Goal: Task Accomplishment & Management: Use online tool/utility

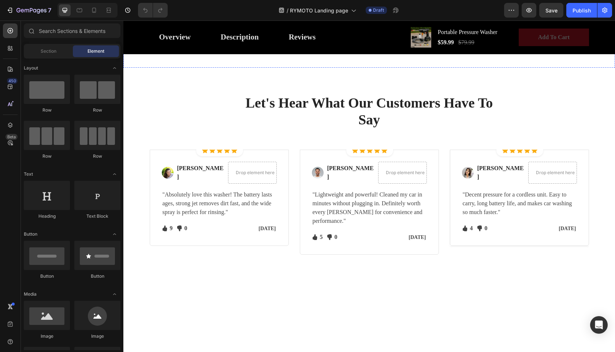
scroll to position [925, 0]
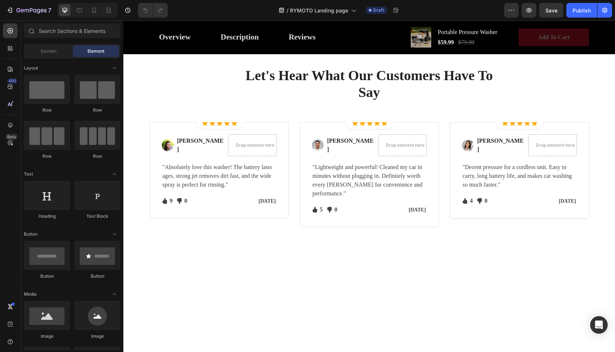
click at [466, 12] on img at bounding box center [468, 2] width 21 height 21
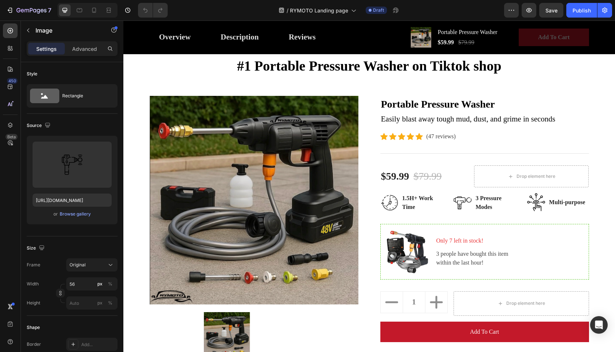
scroll to position [10, 0]
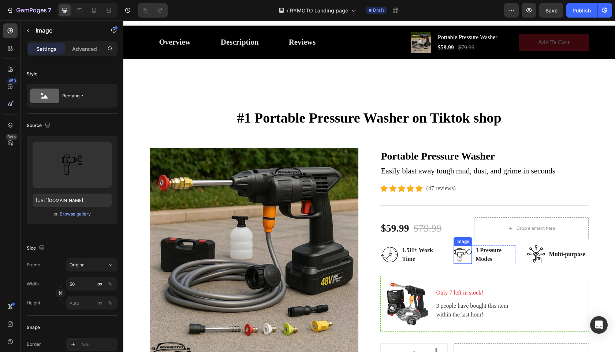
click at [463, 256] on img at bounding box center [463, 255] width 18 height 18
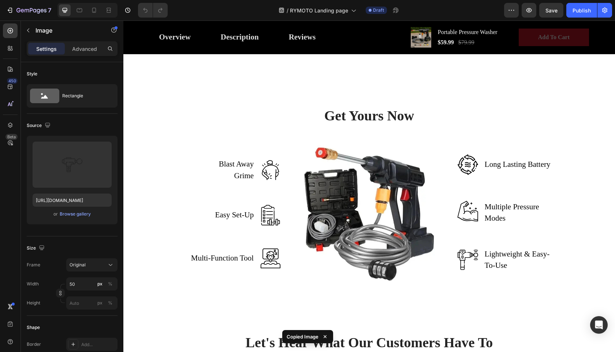
scroll to position [935, 0]
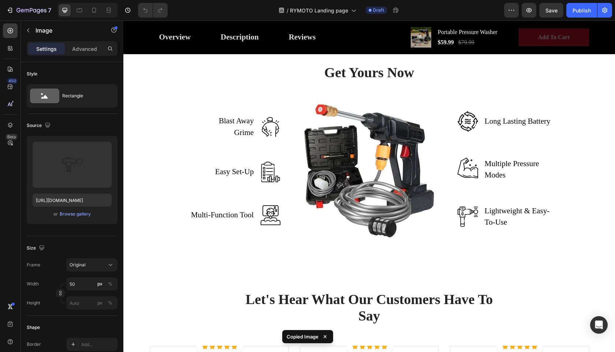
click at [467, 227] on img at bounding box center [468, 216] width 21 height 21
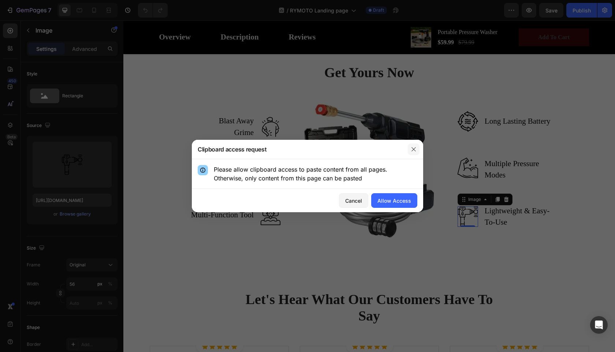
click at [412, 149] on icon "button" at bounding box center [414, 149] width 6 height 6
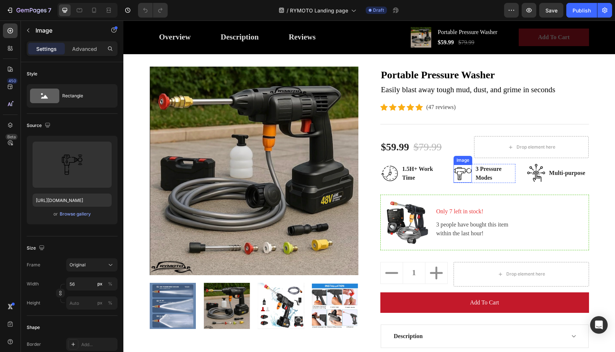
scroll to position [90, 0]
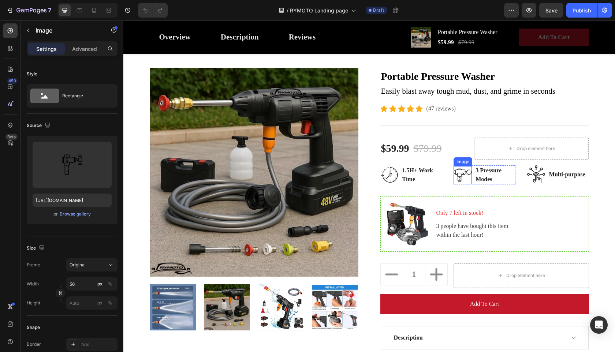
click at [459, 173] on img at bounding box center [463, 175] width 18 height 18
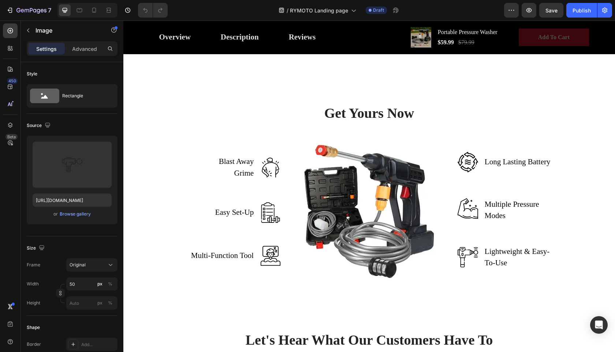
scroll to position [946, 0]
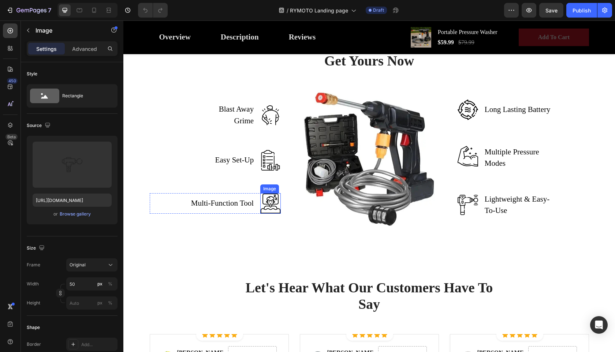
click at [267, 214] on img at bounding box center [270, 203] width 21 height 21
click at [264, 171] on img at bounding box center [270, 160] width 21 height 21
click at [269, 126] on img at bounding box center [270, 115] width 21 height 21
click at [267, 171] on div "Image 0" at bounding box center [270, 160] width 21 height 21
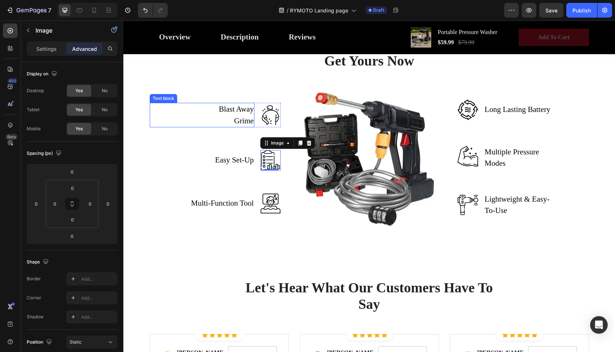
click at [232, 127] on p "Blast Away Grime" at bounding box center [229, 115] width 49 height 23
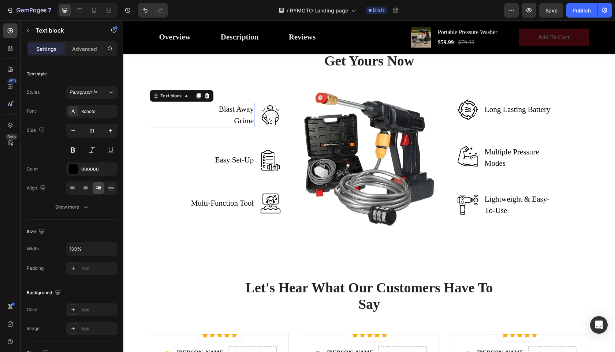
click at [232, 127] on p "Blast Away Grime" at bounding box center [229, 115] width 49 height 23
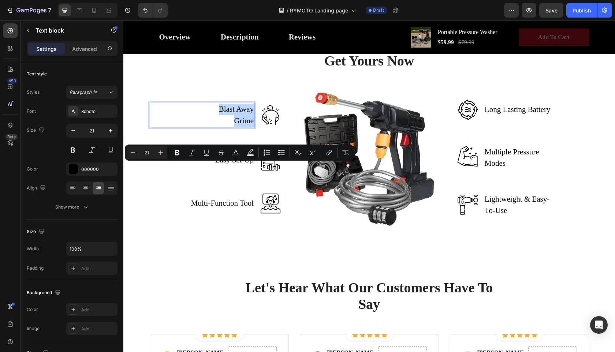
copy p "Blast Away Grime"
click at [242, 166] on p "Easy Set-Up" at bounding box center [234, 160] width 39 height 12
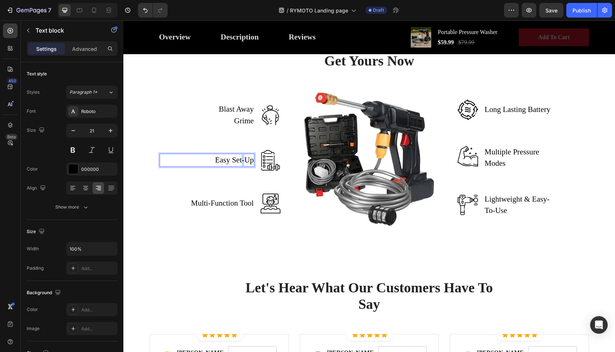
click at [242, 166] on p "Easy Set-Up" at bounding box center [234, 160] width 39 height 12
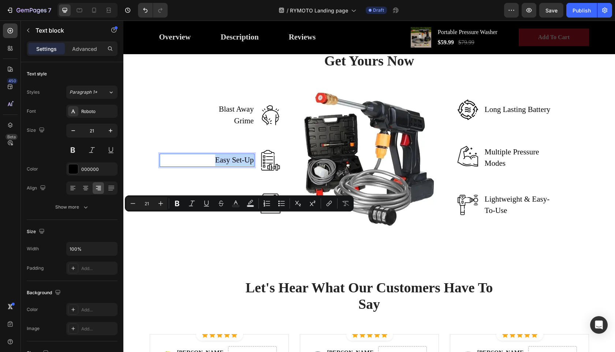
copy p "Easy Set-Up"
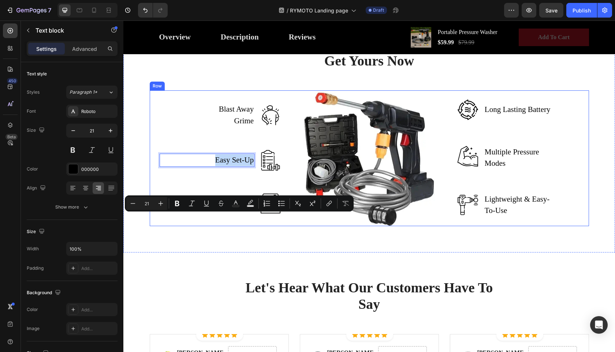
click at [273, 214] on img at bounding box center [270, 203] width 21 height 21
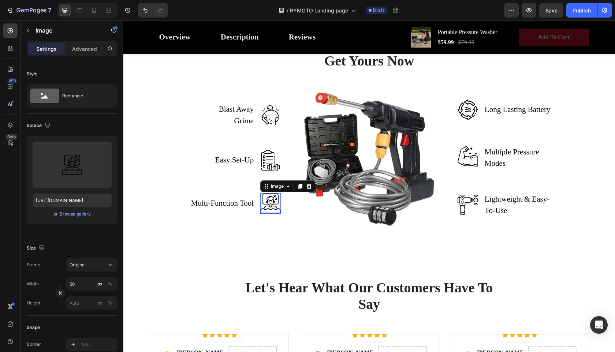
click at [273, 214] on img at bounding box center [270, 203] width 21 height 21
click at [242, 209] on p "Multi-Function Tool" at bounding box center [222, 204] width 63 height 12
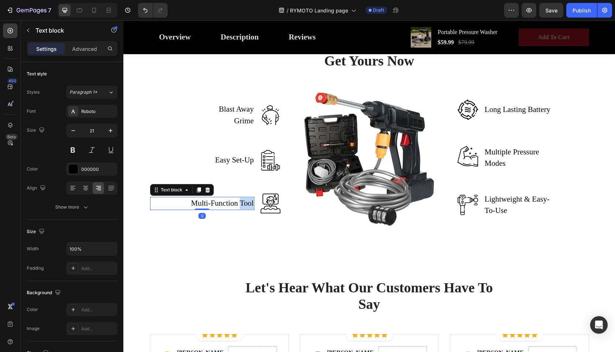
click at [242, 209] on p "Multi-Function Tool" at bounding box center [222, 204] width 63 height 12
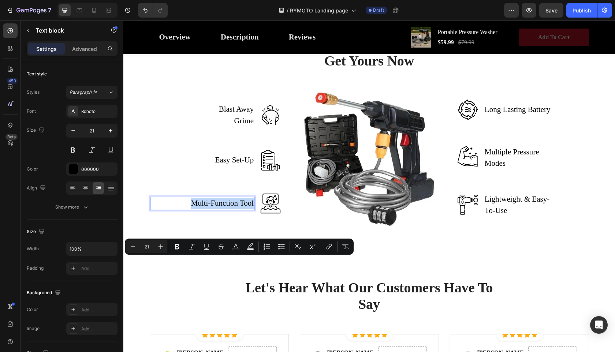
copy p "Multi-Function Tool"
click at [499, 116] on p "Long Lasting Battery" at bounding box center [518, 110] width 66 height 12
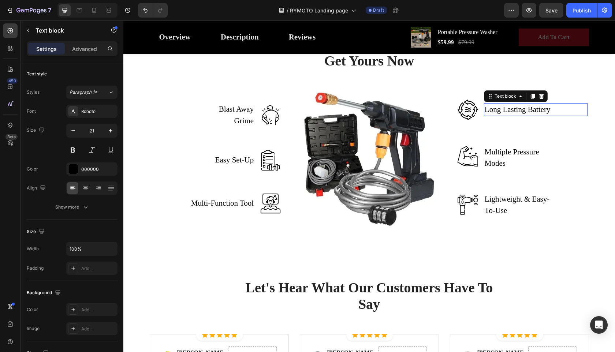
click at [499, 116] on p "Long Lasting Battery" at bounding box center [518, 110] width 66 height 12
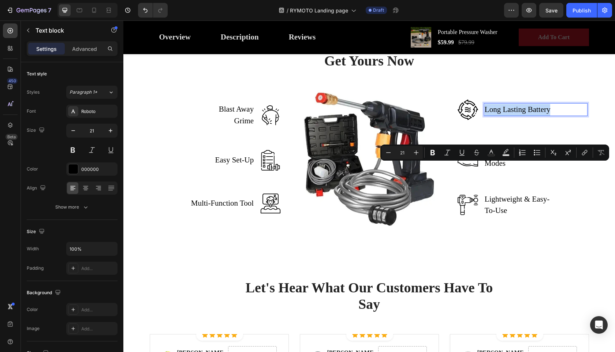
copy p "Long Lasting Battery"
click at [493, 169] on p "Multiple Pressure Modes" at bounding box center [518, 157] width 67 height 23
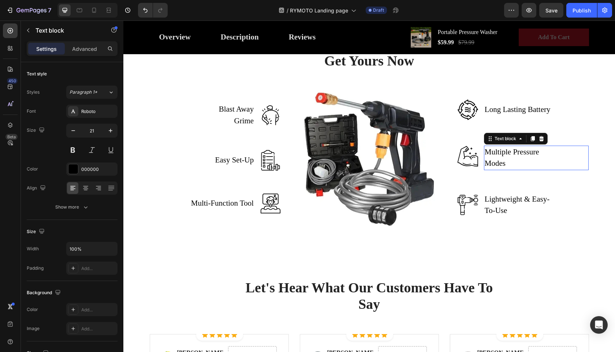
click at [493, 169] on p "Multiple Pressure Modes" at bounding box center [518, 157] width 67 height 23
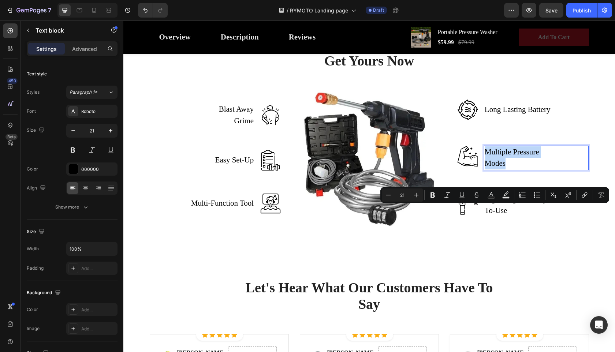
copy p "Multiple Pressure Modes"
click at [502, 217] on p "Lightweight & Easy-To-Use" at bounding box center [518, 205] width 67 height 23
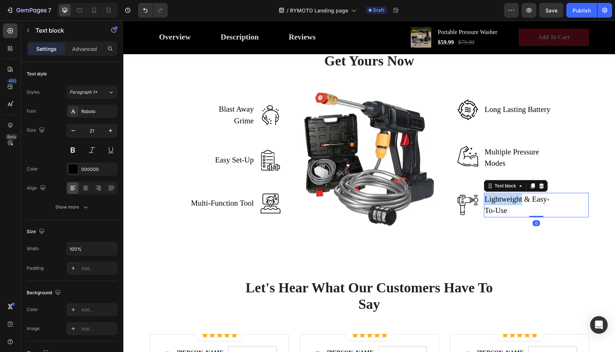
click at [502, 217] on p "Lightweight & Easy-To-Use" at bounding box center [518, 205] width 67 height 23
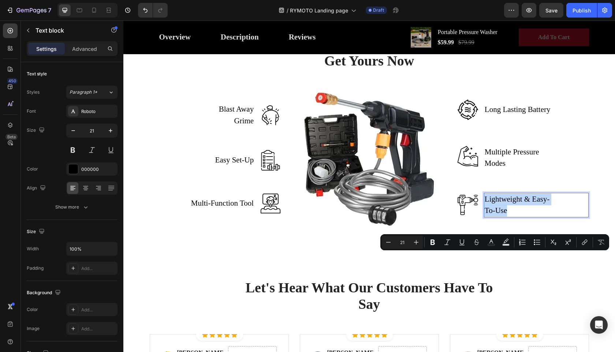
copy p "Lightweight & Easy-To-Use"
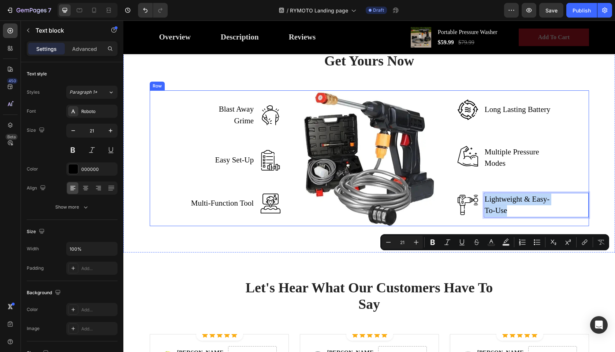
click at [273, 126] on img at bounding box center [270, 115] width 21 height 21
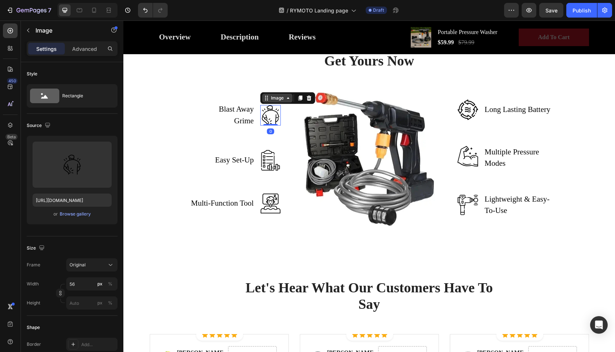
click at [290, 101] on icon at bounding box center [288, 98] width 6 height 6
click at [273, 126] on img at bounding box center [270, 115] width 21 height 21
click at [301, 101] on icon at bounding box center [300, 98] width 4 height 5
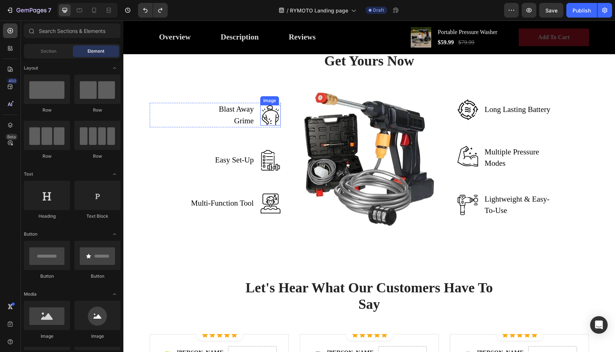
click at [272, 126] on img at bounding box center [270, 115] width 21 height 21
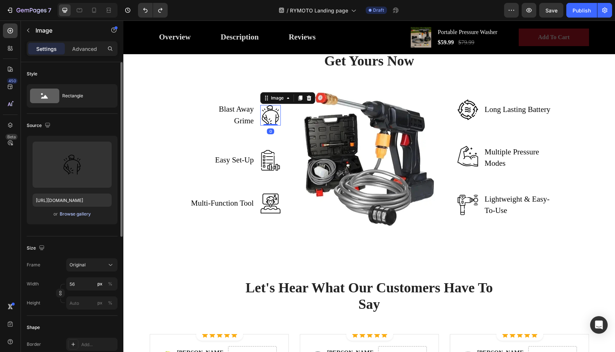
click at [82, 216] on div "Browse gallery" at bounding box center [75, 214] width 31 height 7
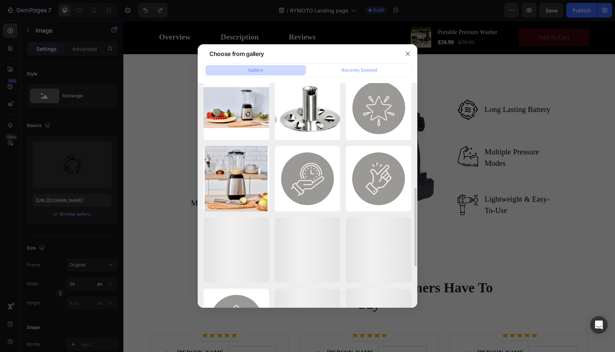
scroll to position [301, 0]
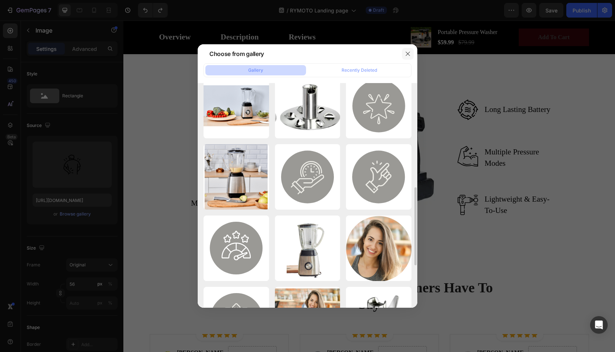
click at [409, 52] on icon "button" at bounding box center [408, 54] width 6 height 6
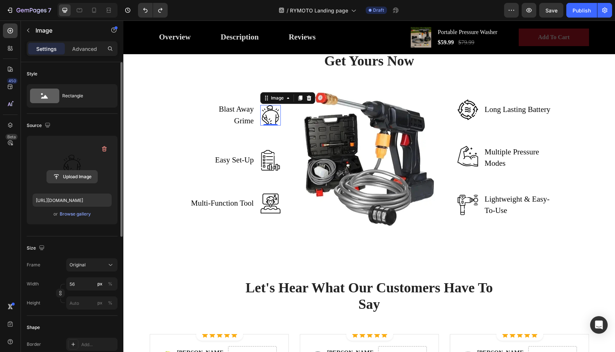
click at [85, 173] on input "file" at bounding box center [72, 177] width 51 height 12
click at [82, 178] on input "file" at bounding box center [72, 177] width 51 height 12
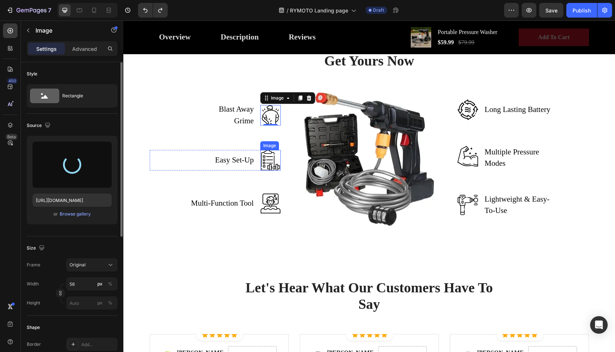
type input "[URL][DOMAIN_NAME]"
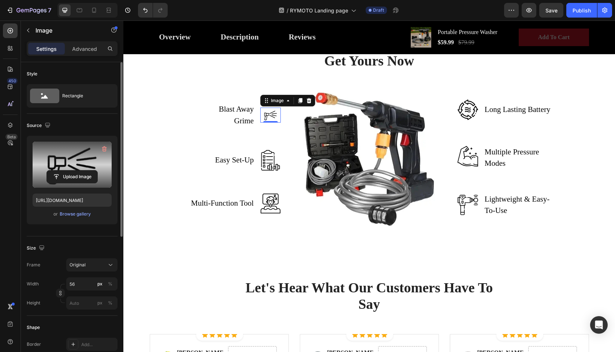
click at [279, 123] on img at bounding box center [270, 115] width 21 height 15
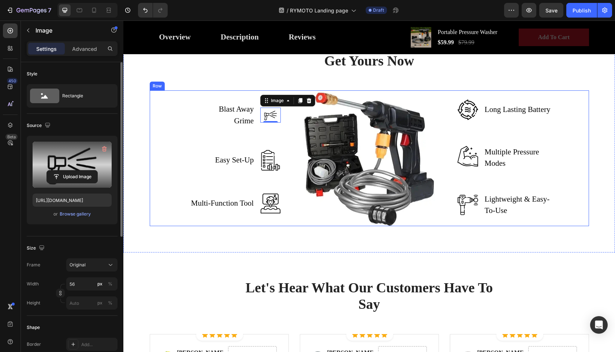
click at [273, 197] on div "Blast Away Grime Text block Image 0 Row Easy Set-Up Text block Image Row Multi-…" at bounding box center [215, 157] width 131 height 135
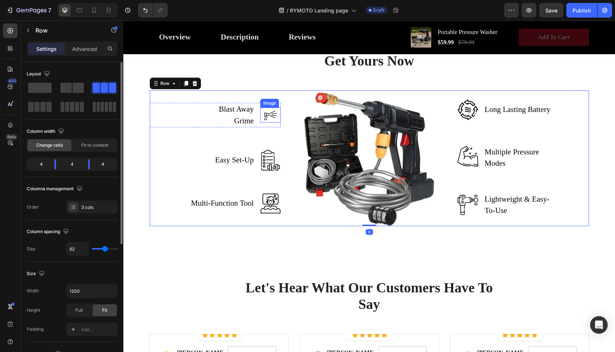
click at [272, 123] on img at bounding box center [270, 115] width 21 height 15
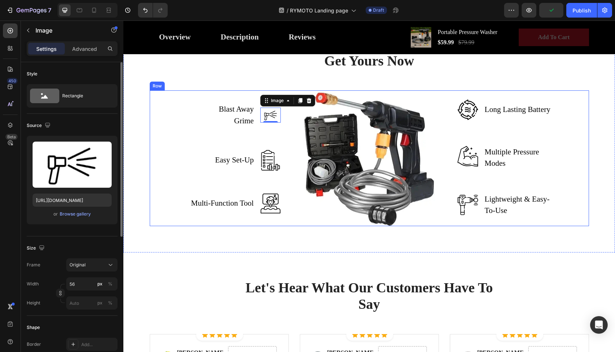
click at [268, 171] on img at bounding box center [270, 160] width 21 height 21
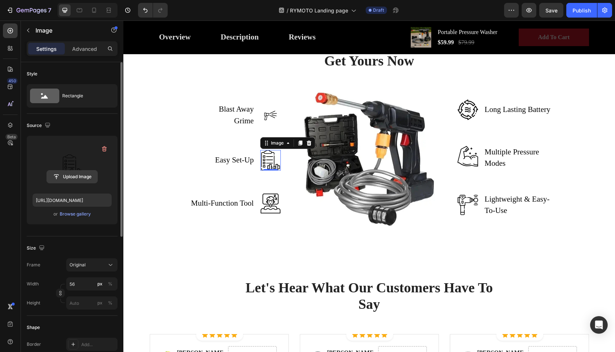
click at [77, 173] on input "file" at bounding box center [72, 177] width 51 height 12
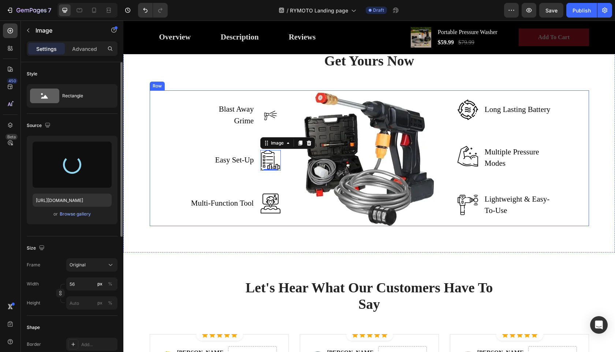
type input "[URL][DOMAIN_NAME]"
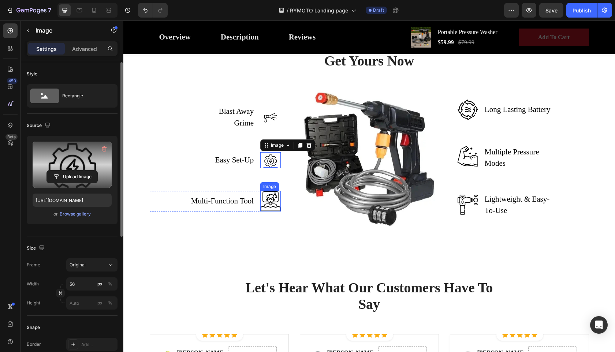
click at [271, 212] on img at bounding box center [270, 201] width 21 height 21
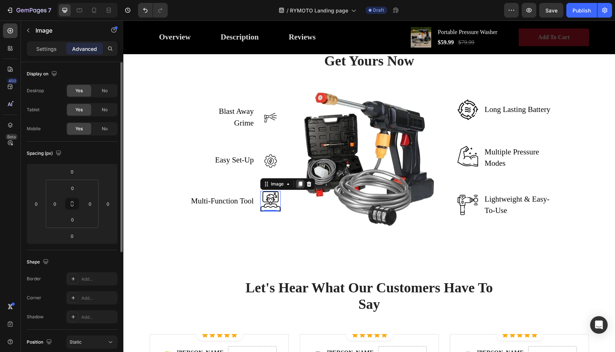
click at [301, 187] on icon at bounding box center [300, 184] width 4 height 5
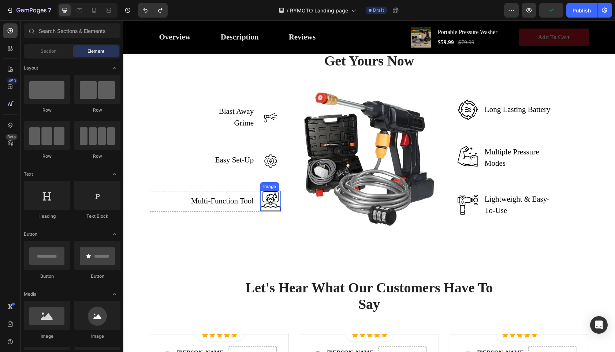
click at [266, 212] on img at bounding box center [270, 201] width 21 height 21
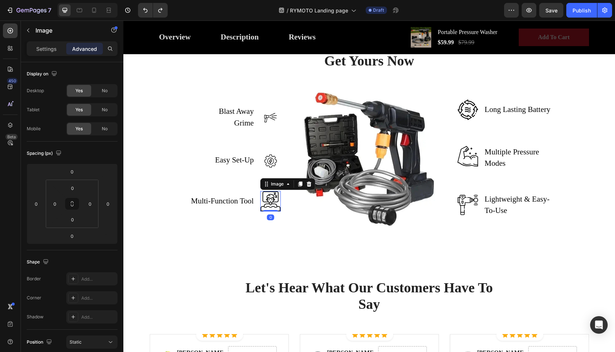
click at [279, 212] on img at bounding box center [270, 201] width 21 height 21
click at [277, 212] on img at bounding box center [270, 201] width 21 height 21
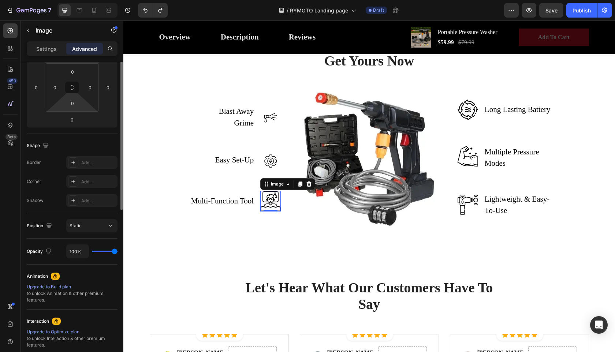
scroll to position [0, 0]
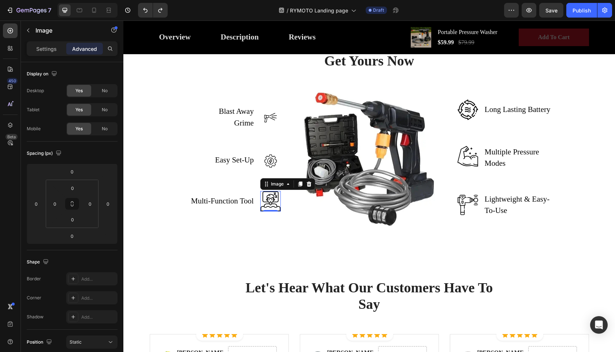
click at [273, 212] on img at bounding box center [270, 201] width 21 height 21
click at [267, 168] on img at bounding box center [270, 160] width 21 height 16
click at [272, 212] on img at bounding box center [270, 201] width 21 height 21
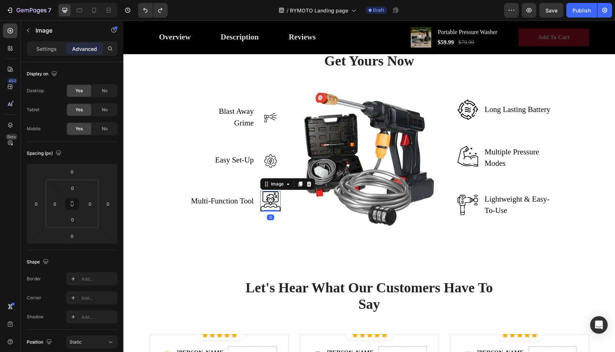
click at [272, 212] on img at bounding box center [270, 201] width 21 height 21
click at [470, 215] on img at bounding box center [468, 205] width 21 height 21
click at [270, 212] on img at bounding box center [270, 201] width 21 height 21
click at [289, 187] on icon at bounding box center [288, 184] width 6 height 6
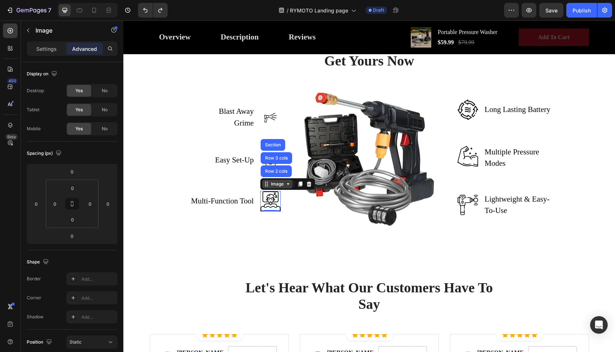
click at [289, 187] on icon at bounding box center [288, 184] width 6 height 6
click at [275, 212] on img at bounding box center [270, 201] width 21 height 21
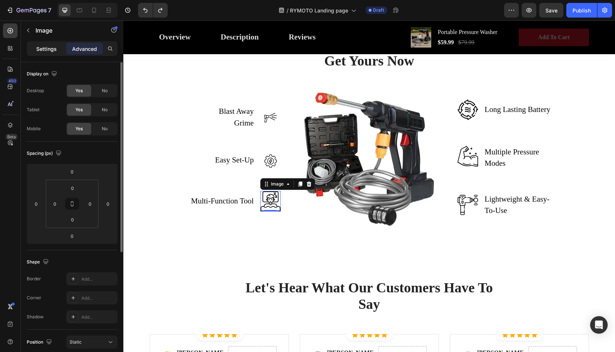
click at [54, 45] on p "Settings" at bounding box center [46, 49] width 21 height 8
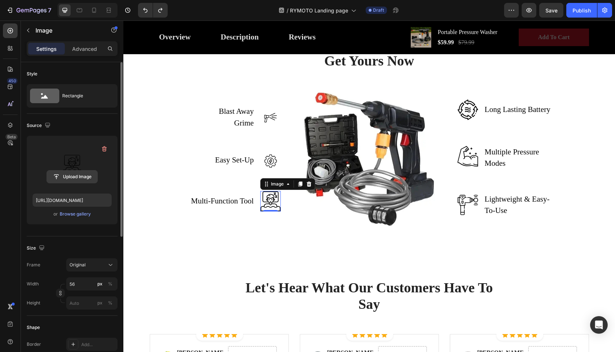
click at [78, 177] on input "file" at bounding box center [72, 177] width 51 height 12
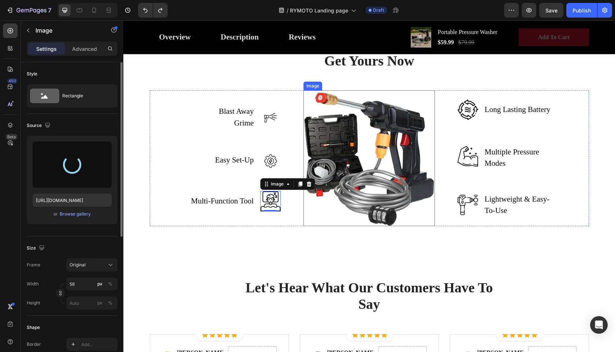
type input "[URL][DOMAIN_NAME]"
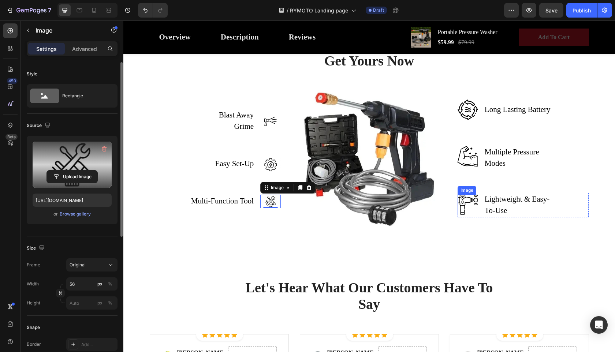
click at [468, 215] on img at bounding box center [468, 205] width 21 height 21
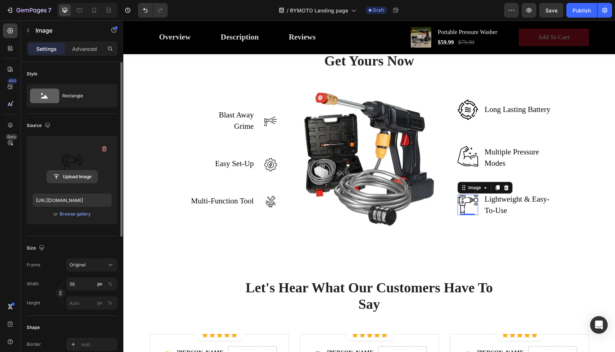
click at [87, 180] on input "file" at bounding box center [72, 177] width 51 height 12
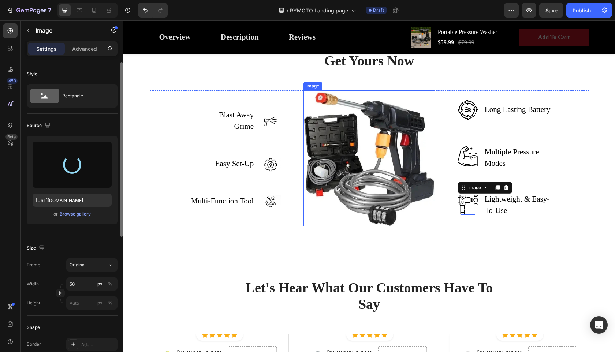
type input "[URL][DOMAIN_NAME]"
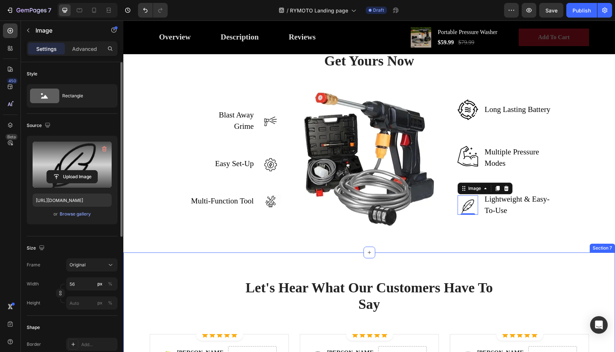
click at [467, 324] on div "Let's Hear What Our Customers Have To Say Heading Row Icon Icon Icon Icon Icon …" at bounding box center [369, 359] width 492 height 213
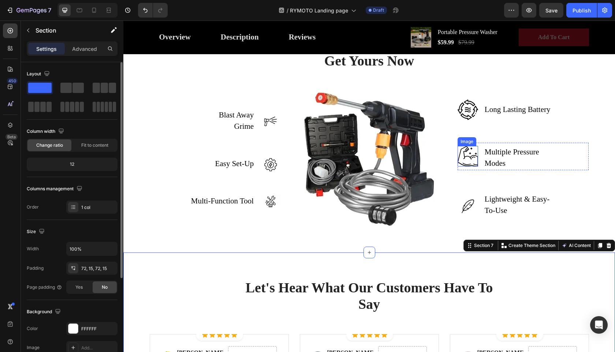
click at [470, 167] on img at bounding box center [468, 156] width 21 height 21
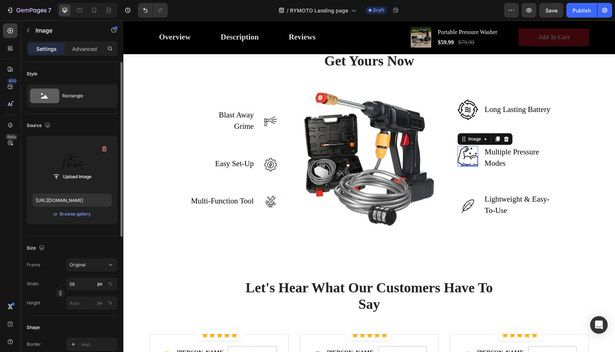
click at [92, 153] on label at bounding box center [72, 165] width 79 height 46
click at [92, 171] on input "file" at bounding box center [72, 177] width 51 height 12
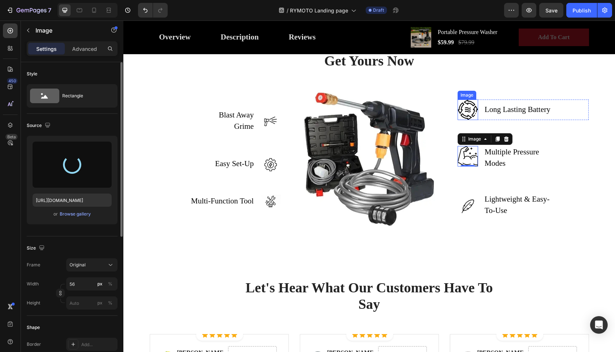
type input "[URL][DOMAIN_NAME]"
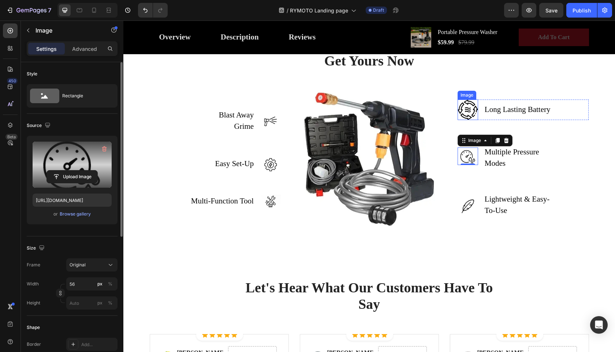
click at [476, 120] on img at bounding box center [468, 110] width 21 height 21
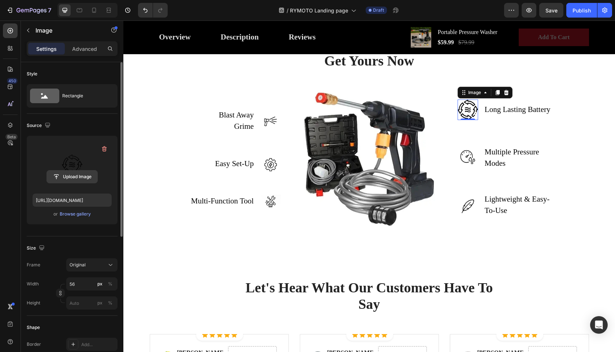
click at [78, 178] on input "file" at bounding box center [72, 177] width 51 height 12
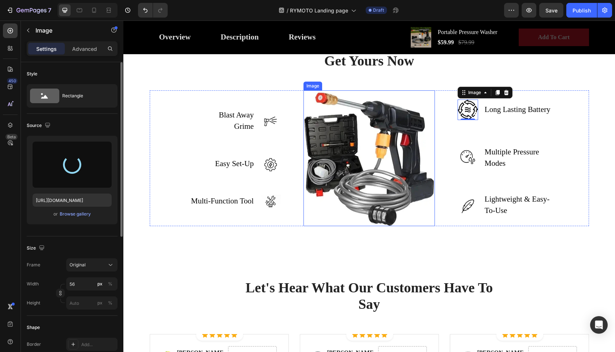
type input "[URL][DOMAIN_NAME]"
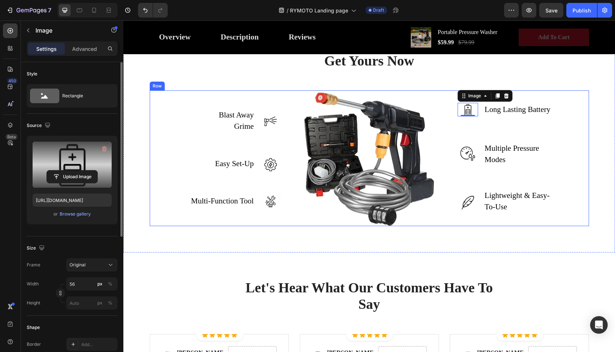
click at [274, 128] on img at bounding box center [270, 120] width 21 height 15
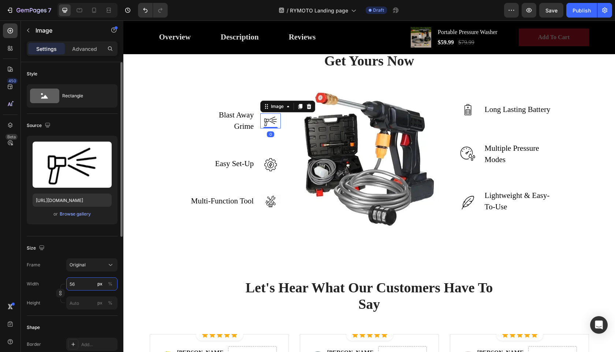
click at [85, 284] on input "56" at bounding box center [91, 283] width 51 height 13
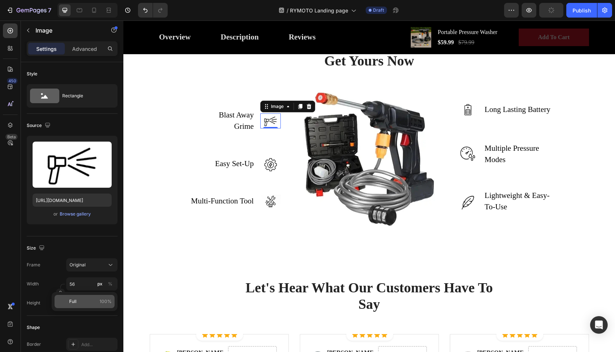
click at [82, 303] on p "Full 100%" at bounding box center [90, 301] width 42 height 7
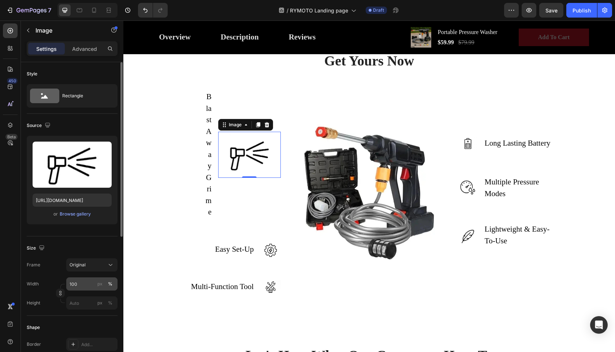
type input "56"
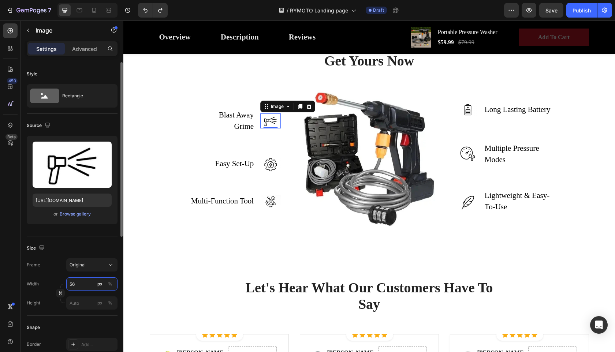
click at [85, 284] on input "56" at bounding box center [91, 283] width 51 height 13
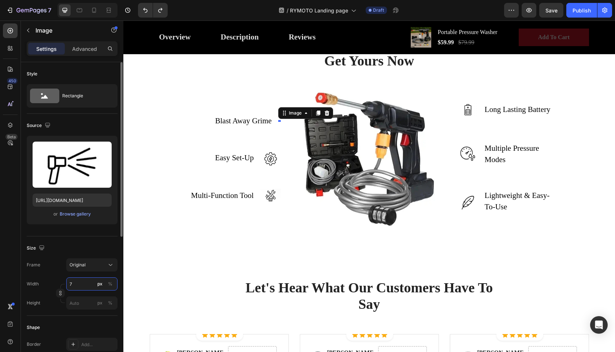
type input "70"
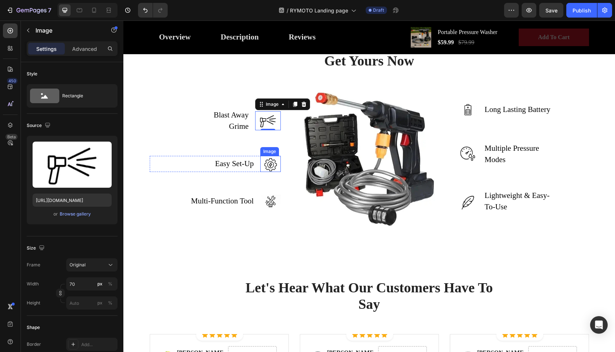
click at [275, 172] on img at bounding box center [270, 164] width 21 height 16
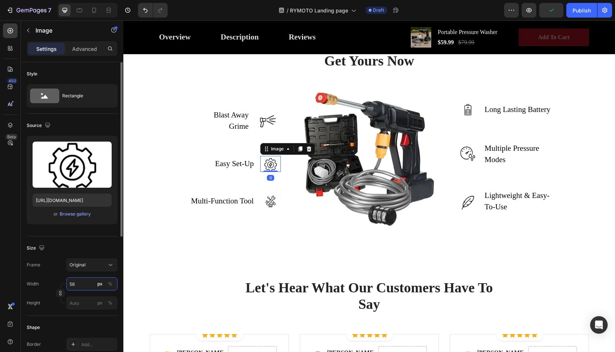
click at [88, 281] on input "56" at bounding box center [91, 283] width 51 height 13
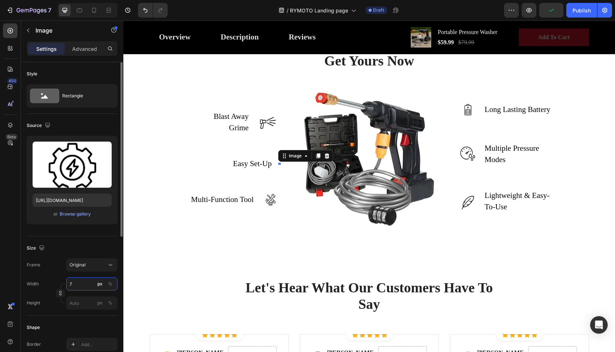
type input "70"
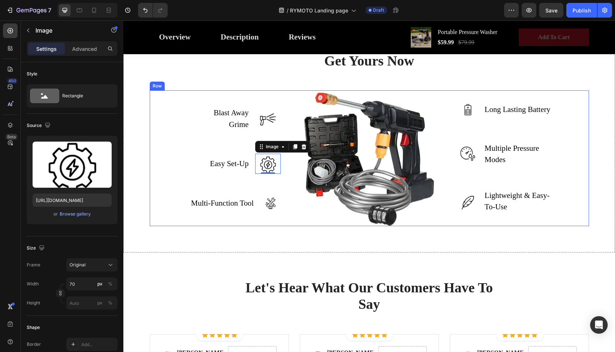
click at [277, 226] on div "Blast Away Grime Text block Image Row Easy Set-Up Text block Image 0 Row Multi-…" at bounding box center [215, 157] width 131 height 135
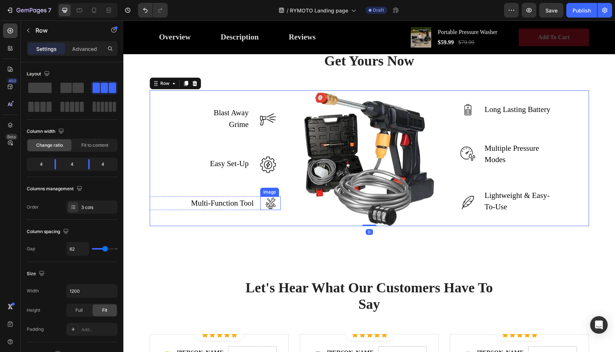
click at [267, 210] on img at bounding box center [270, 204] width 21 height 14
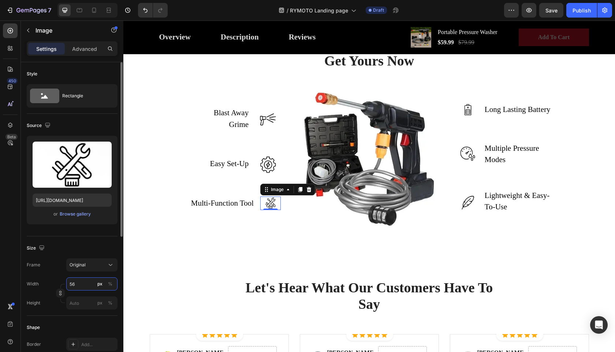
click at [85, 280] on input "56" at bounding box center [91, 283] width 51 height 13
type input "70"
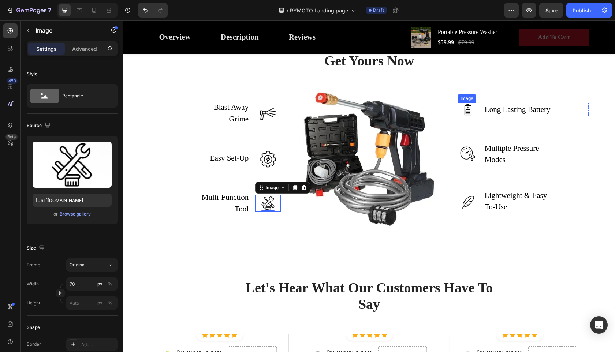
click at [470, 116] on img at bounding box center [468, 110] width 21 height 14
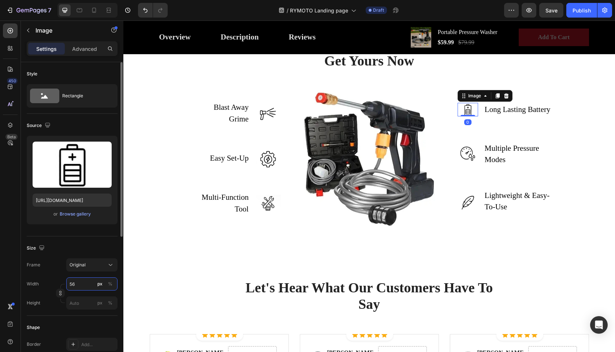
click at [88, 283] on input "56" at bounding box center [91, 283] width 51 height 13
click at [87, 283] on input "56" at bounding box center [91, 283] width 51 height 13
type input "70"
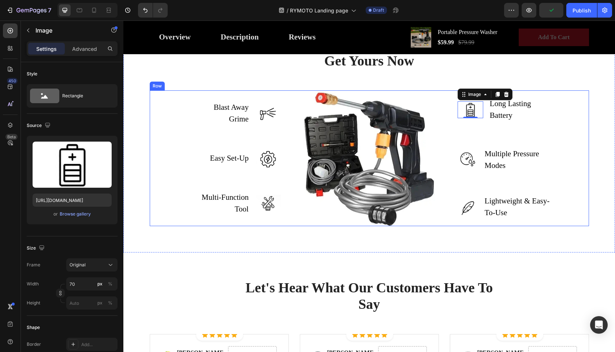
click at [462, 167] on img at bounding box center [468, 159] width 21 height 18
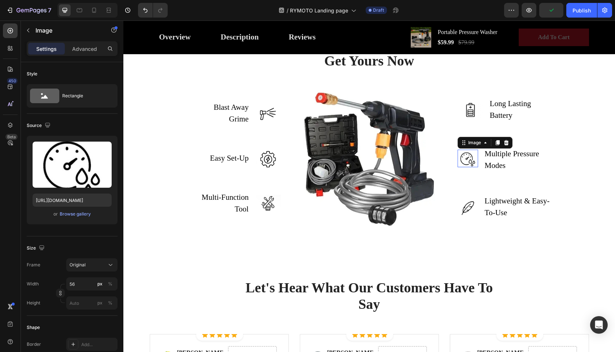
click at [462, 167] on img at bounding box center [468, 159] width 21 height 18
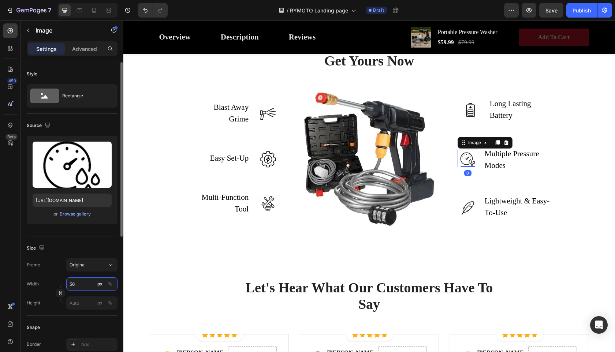
click at [78, 281] on input "56" at bounding box center [91, 283] width 51 height 13
click at [79, 281] on input "56" at bounding box center [91, 283] width 51 height 13
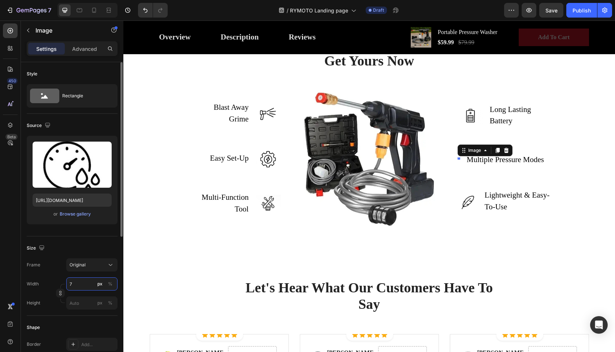
type input "70"
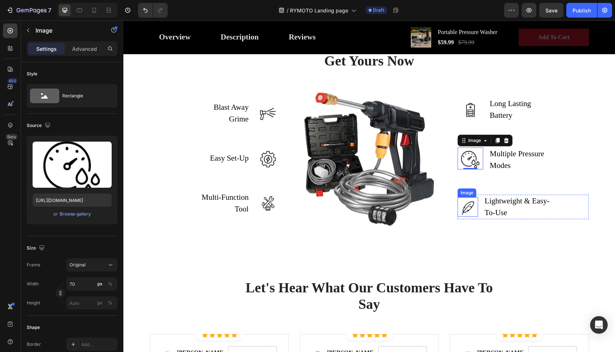
click at [472, 217] on img at bounding box center [468, 206] width 21 height 19
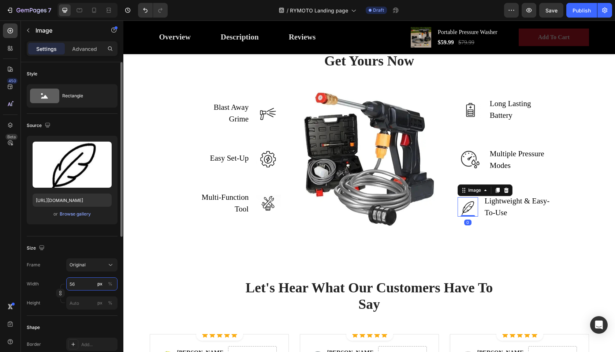
click at [91, 280] on input "56" at bounding box center [91, 283] width 51 height 13
type input "70"
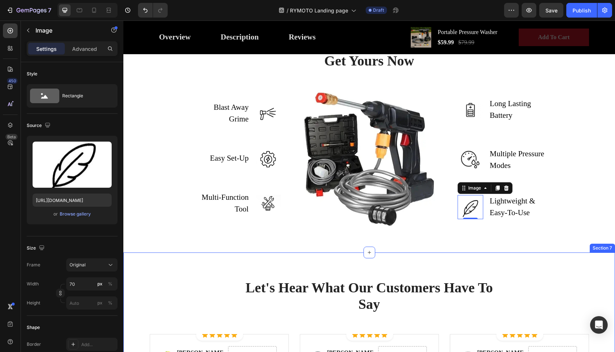
click at [265, 321] on div "Let's Hear What Our Customers Have To Say Heading Row Icon Icon Icon Icon Icon …" at bounding box center [369, 359] width 492 height 213
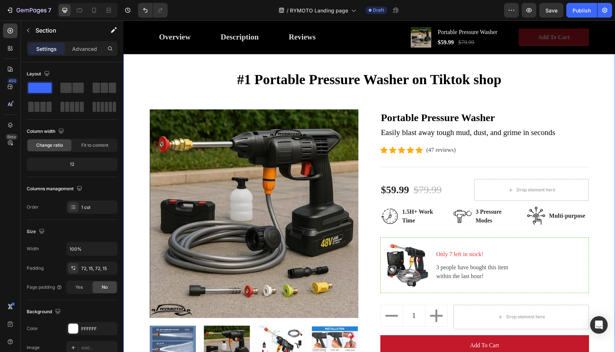
scroll to position [39, 0]
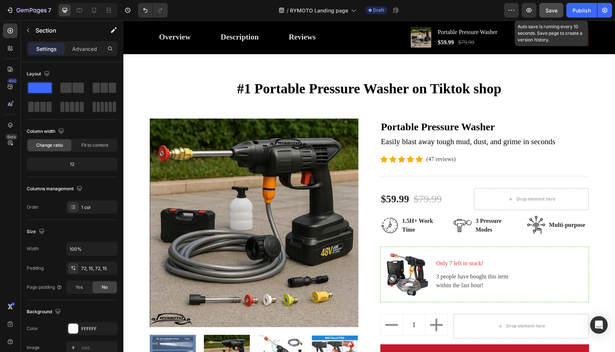
click at [552, 14] on button "Save" at bounding box center [551, 10] width 24 height 15
